Goal: Information Seeking & Learning: Compare options

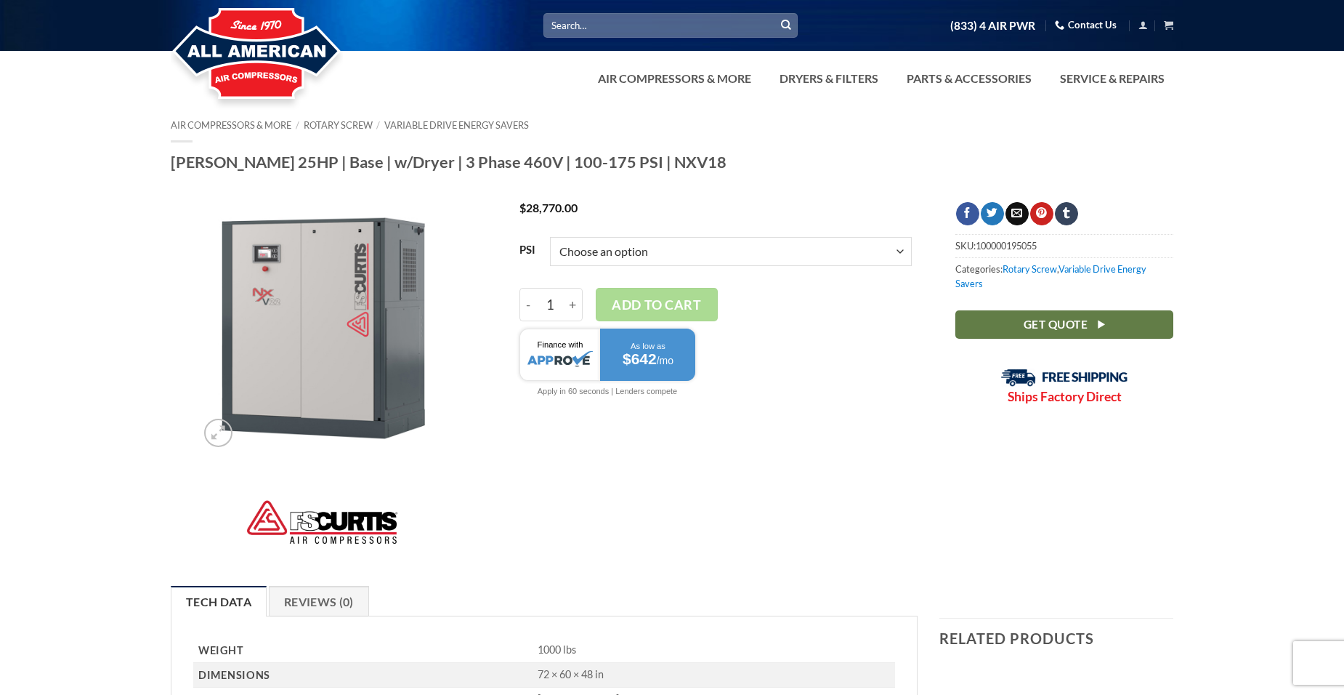
click at [336, 291] on img at bounding box center [323, 328] width 252 height 252
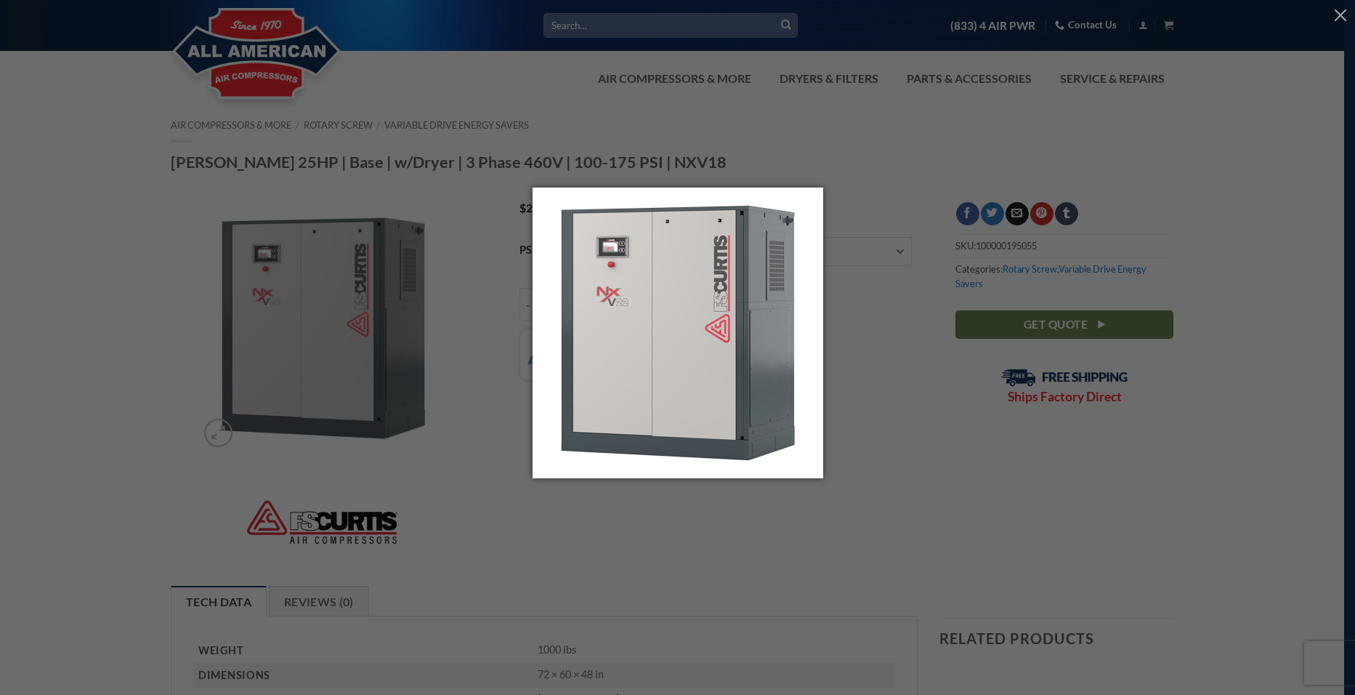
click at [755, 507] on div at bounding box center [677, 347] width 1355 height 695
